Goal: Book appointment/travel/reservation

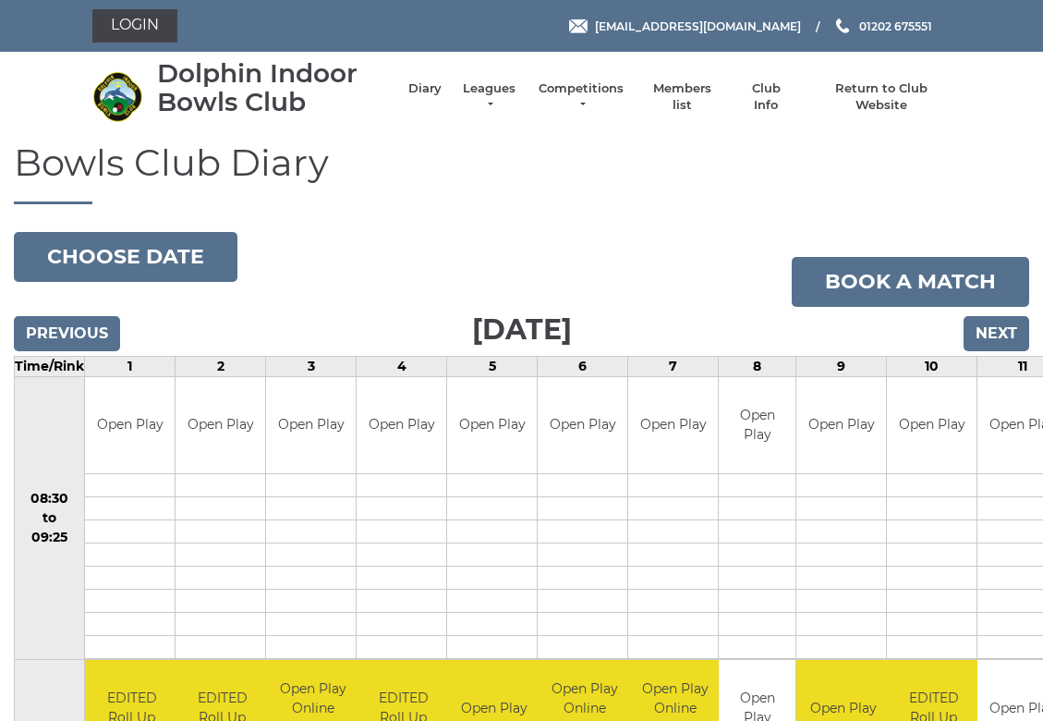
scroll to position [3, 0]
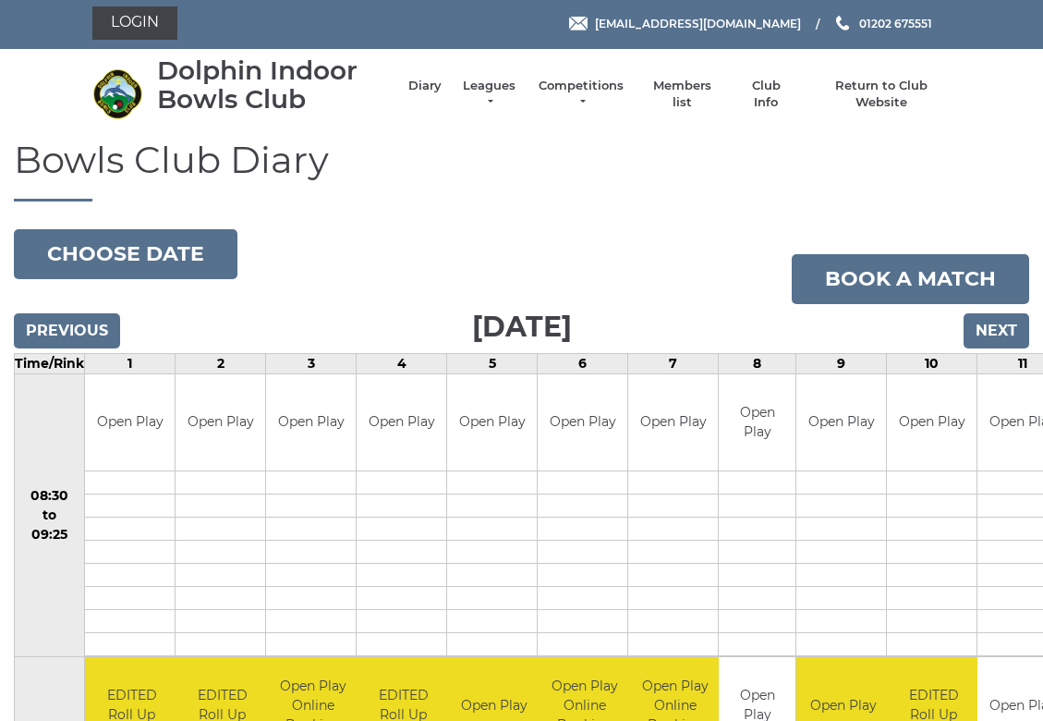
click at [105, 247] on button "Choose date" at bounding box center [126, 254] width 224 height 50
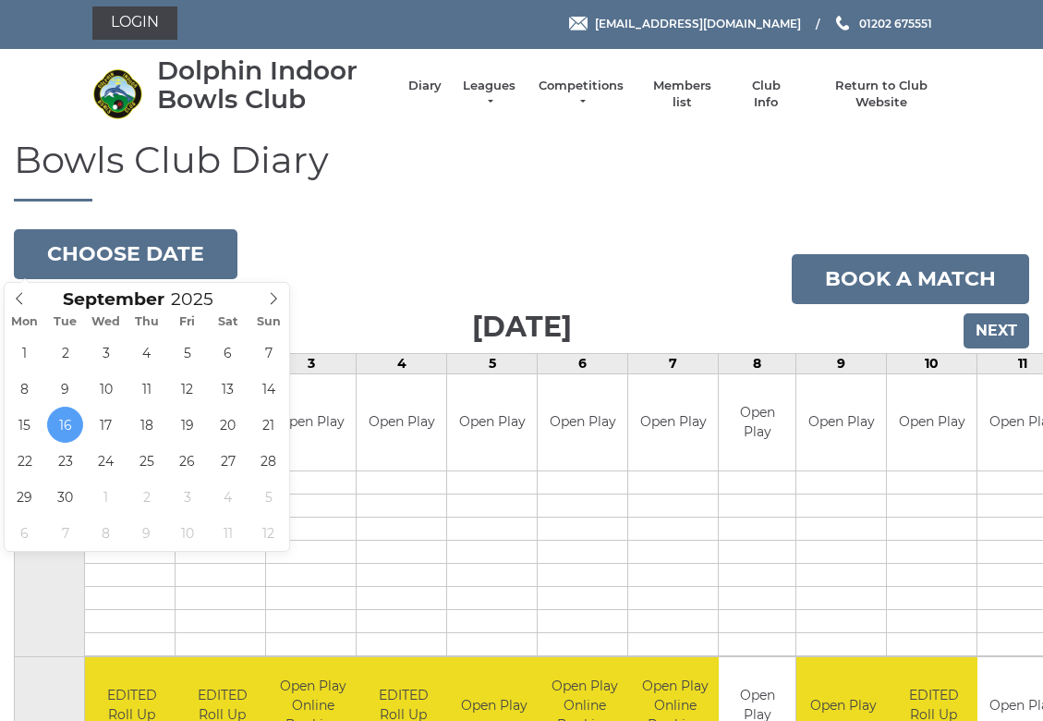
click at [266, 304] on span at bounding box center [274, 296] width 30 height 26
type input "[DATE]"
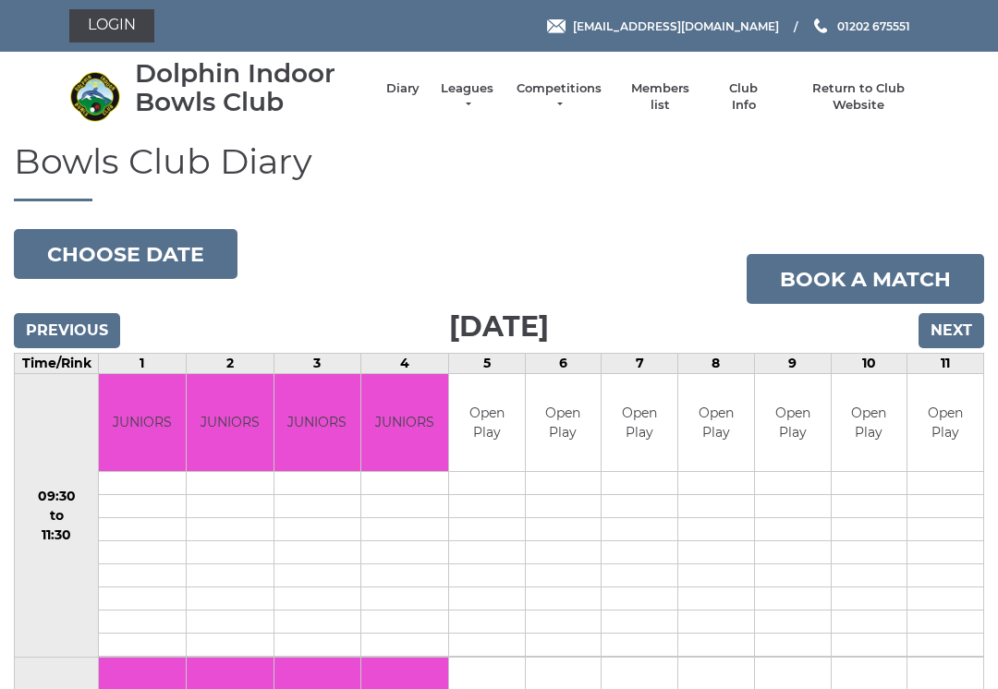
click at [110, 250] on button "Choose date" at bounding box center [126, 254] width 224 height 50
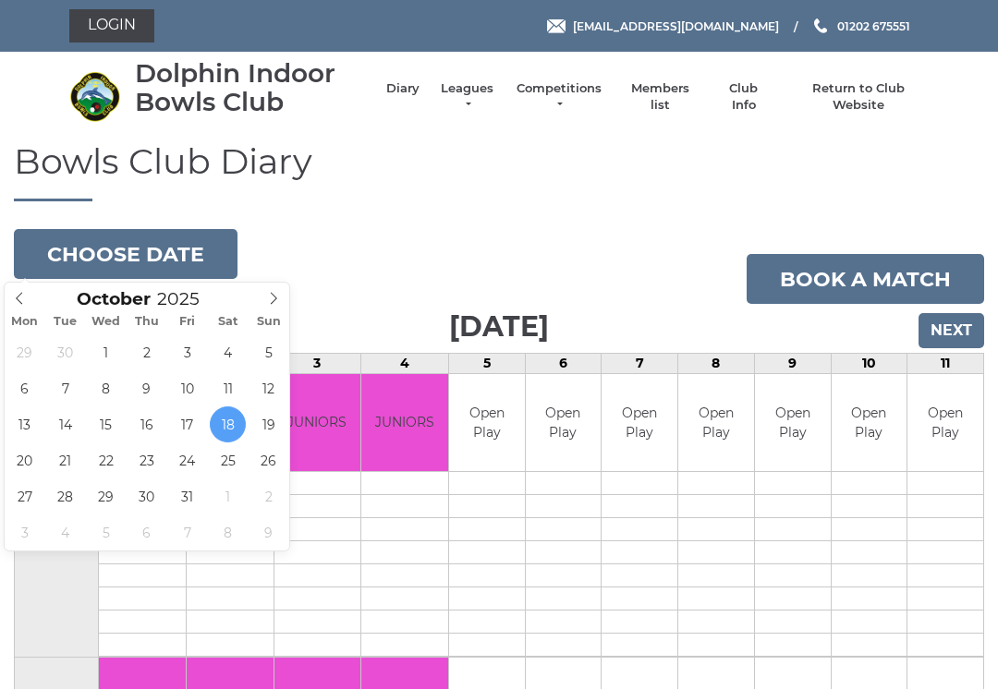
type input "[DATE]"
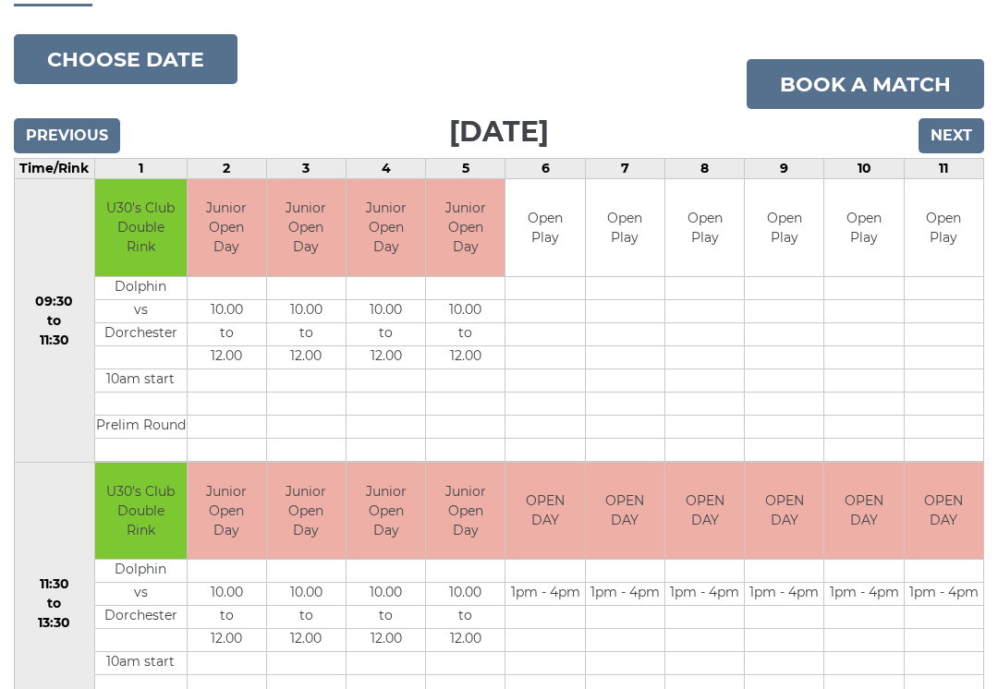
scroll to position [192, 0]
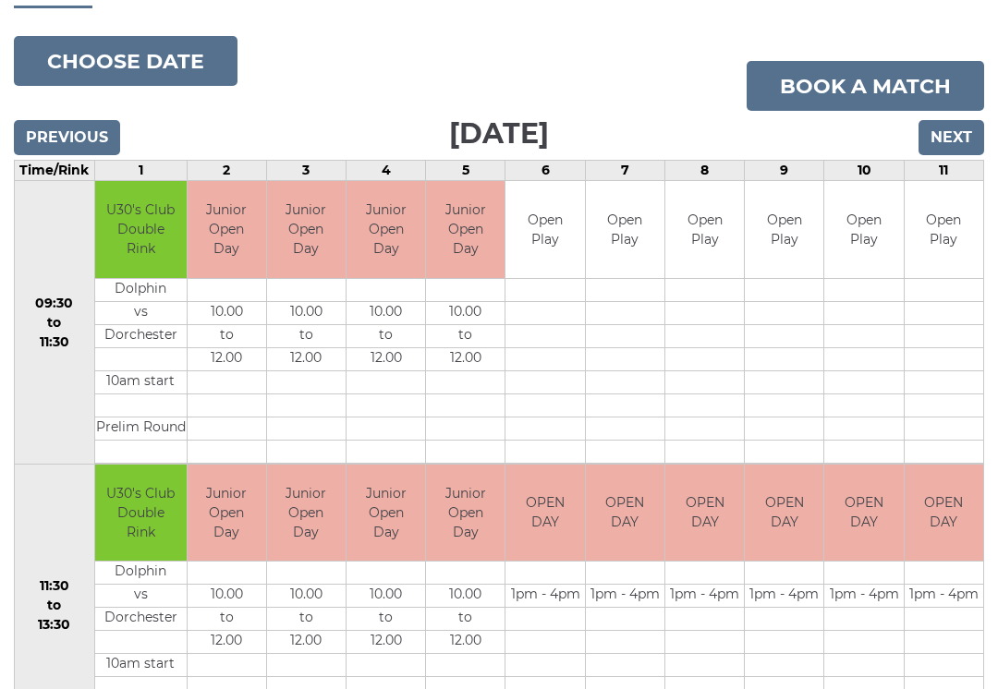
click at [79, 129] on input "Previous" at bounding box center [67, 138] width 106 height 35
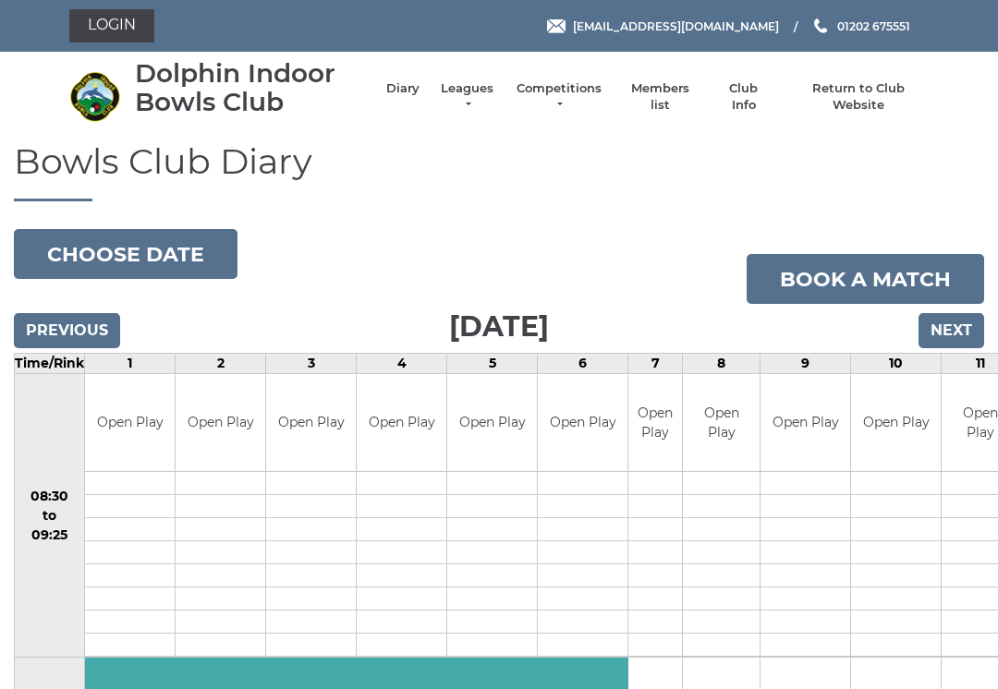
click at [123, 252] on button "Choose date" at bounding box center [126, 254] width 224 height 50
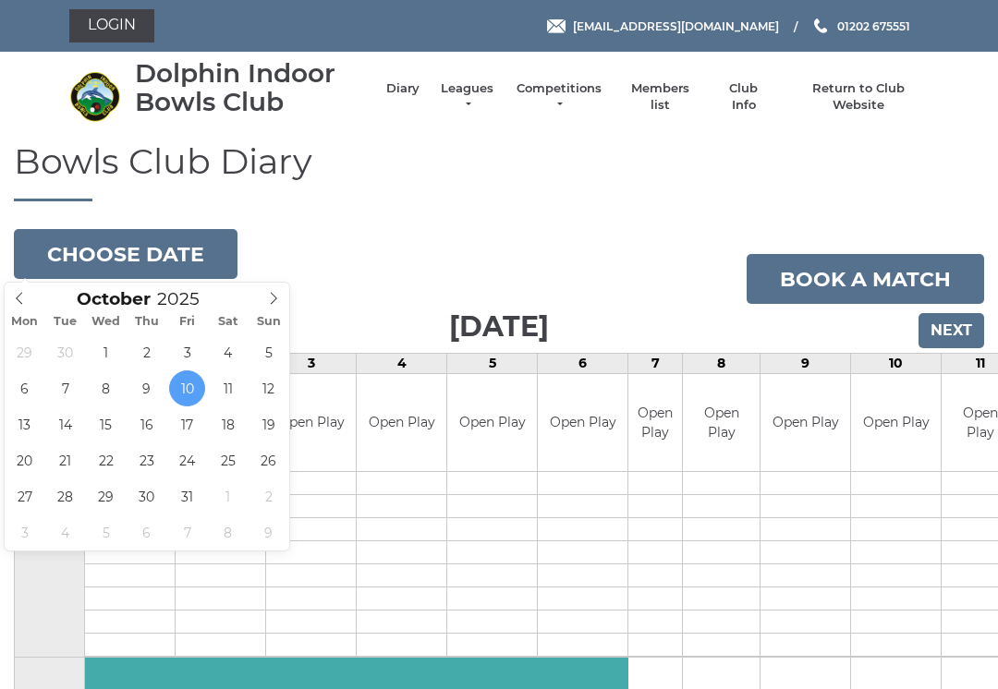
type input "[DATE]"
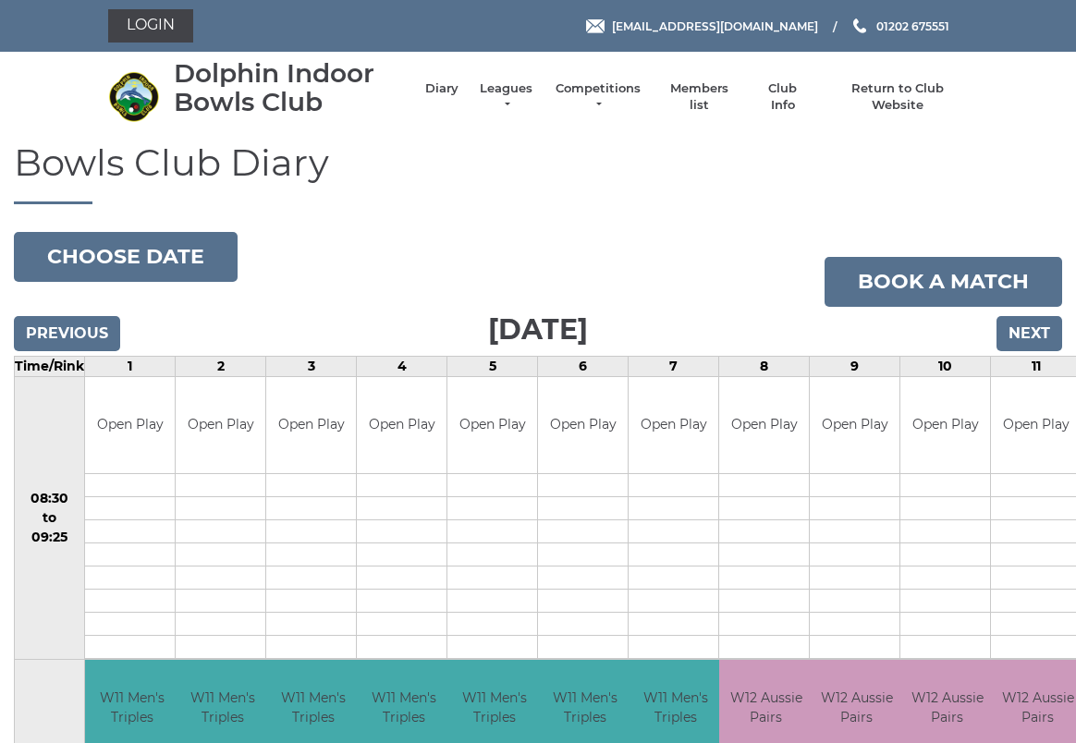
click at [124, 255] on button "Choose date" at bounding box center [126, 257] width 224 height 50
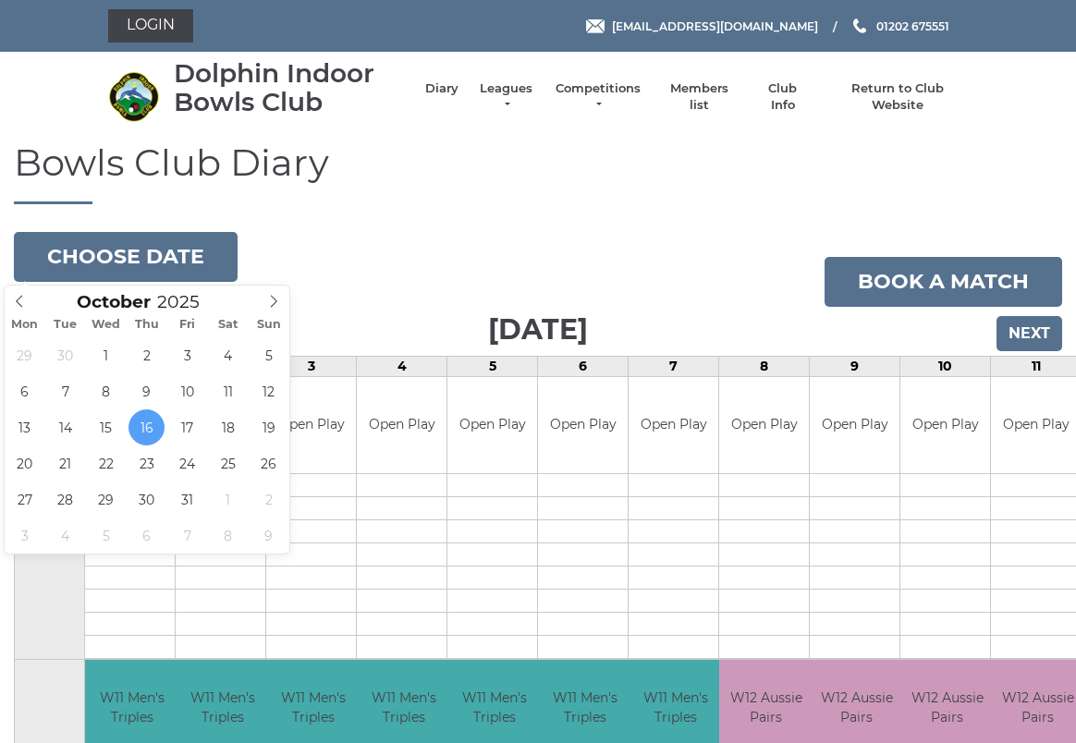
type input "[DATE]"
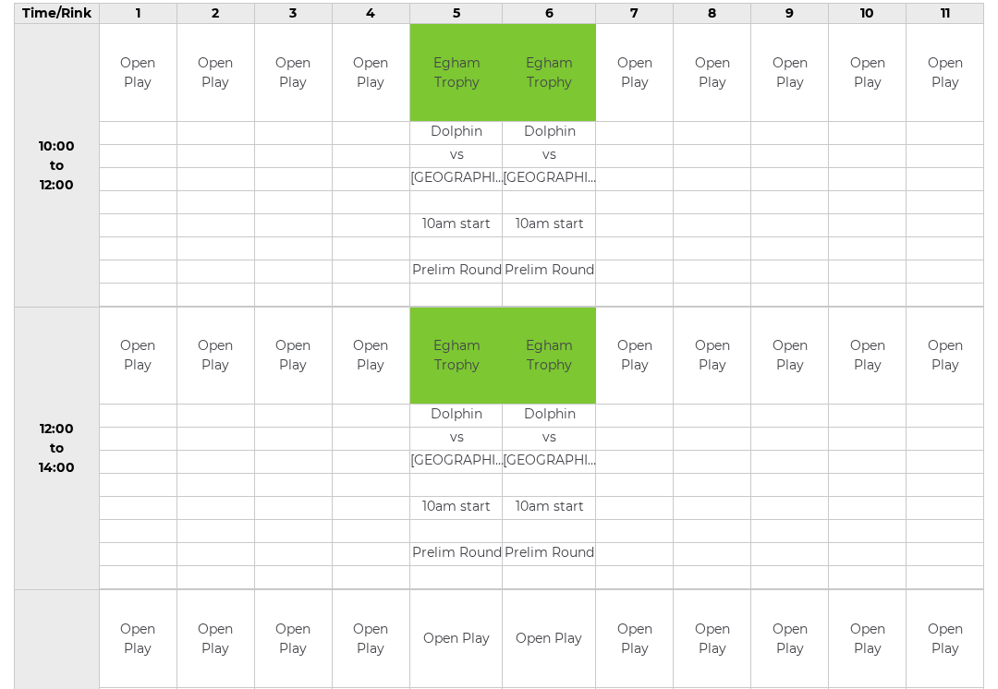
scroll to position [351, 0]
